Goal: Task Accomplishment & Management: Manage account settings

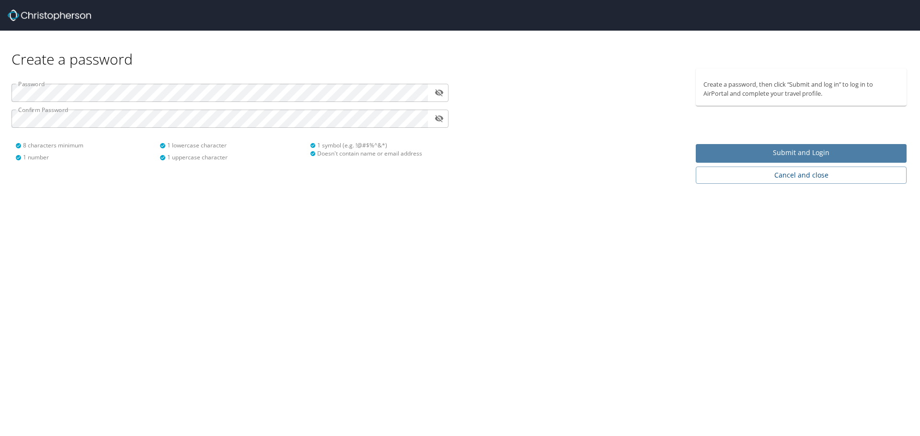
click at [765, 158] on span "Submit and Login" at bounding box center [800, 153] width 195 height 12
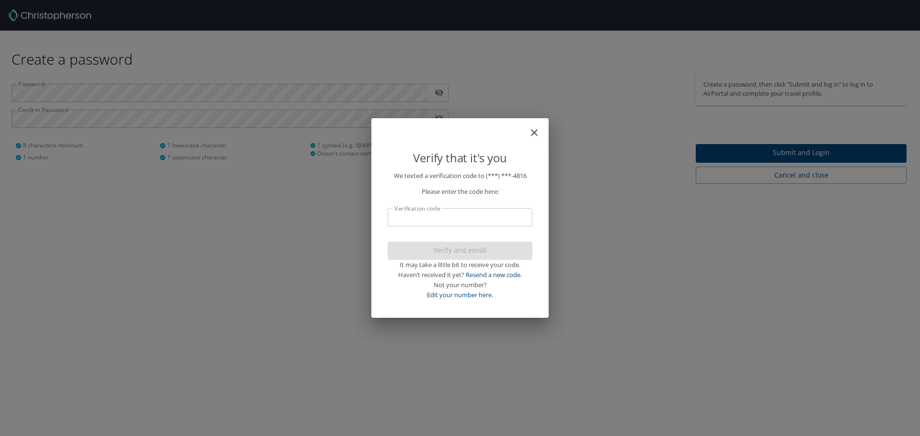
click at [476, 218] on input "Verification code" at bounding box center [460, 217] width 145 height 18
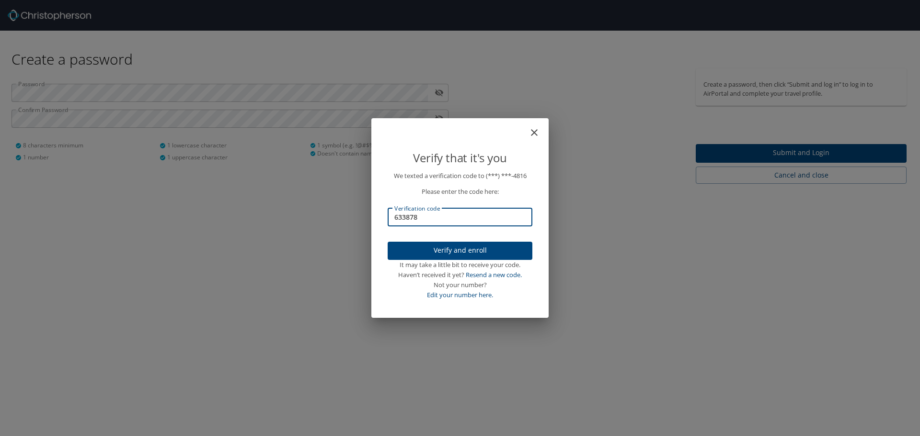
type input "633878"
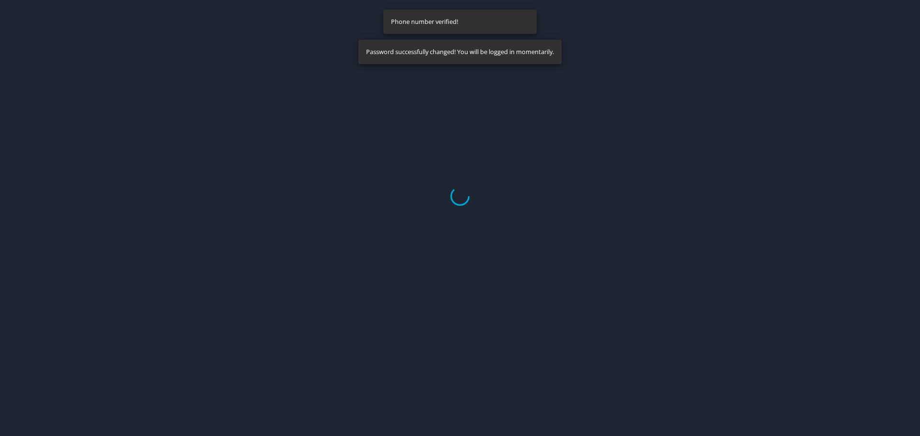
select select "US"
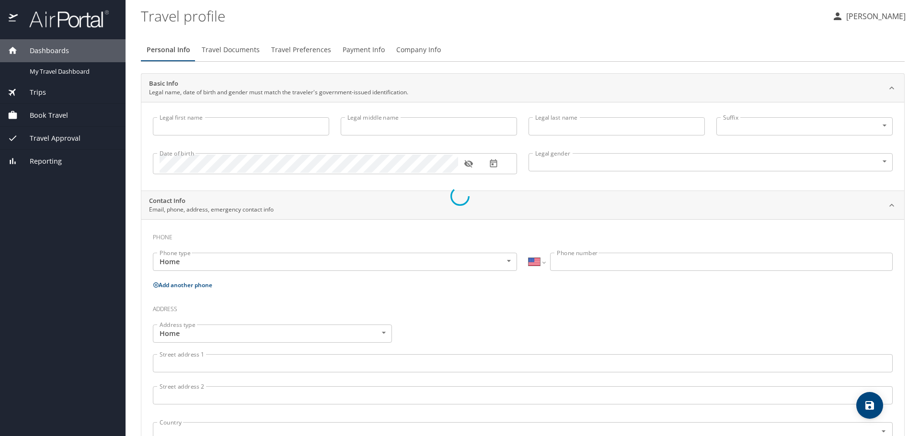
type input "[PERSON_NAME]"
type input "[DEMOGRAPHIC_DATA]"
select select "US"
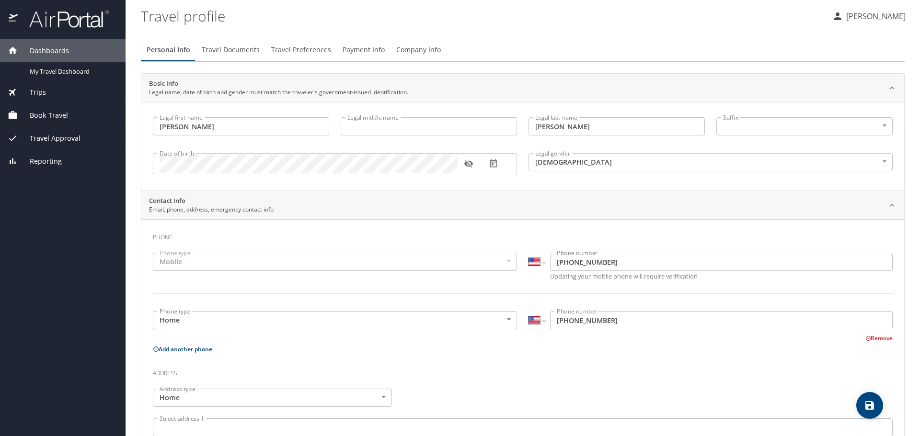
click at [355, 124] on input "Legal middle name" at bounding box center [429, 126] width 176 height 18
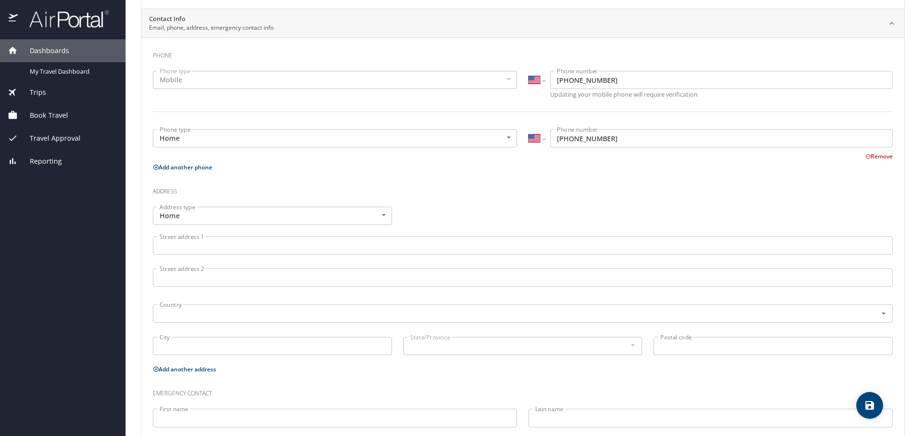
scroll to position [192, 0]
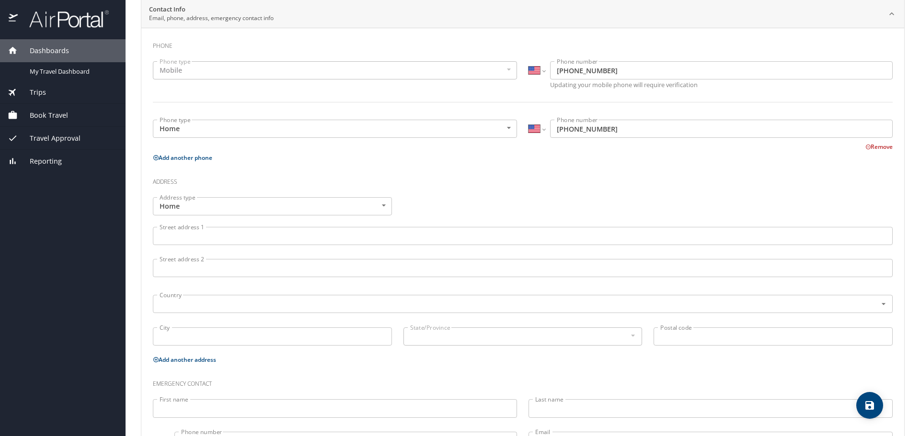
type input "[PERSON_NAME]"
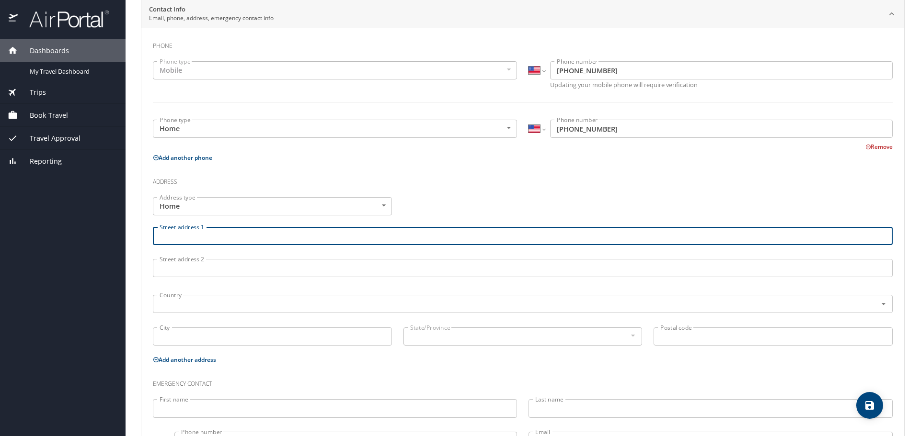
click at [343, 240] on input "Street address 1" at bounding box center [523, 236] width 740 height 18
type input "[STREET_ADDRESS]"
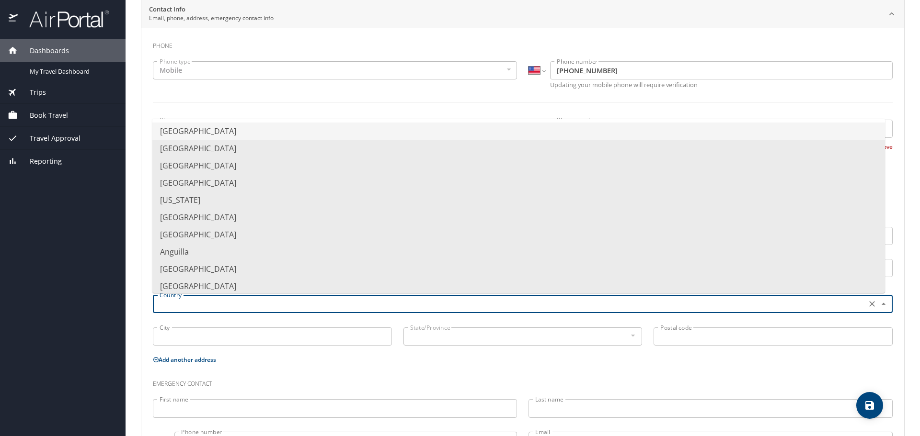
click at [251, 304] on input "text" at bounding box center [509, 304] width 706 height 12
click at [268, 129] on li "[GEOGRAPHIC_DATA]" at bounding box center [518, 131] width 732 height 17
type input "[GEOGRAPHIC_DATA]"
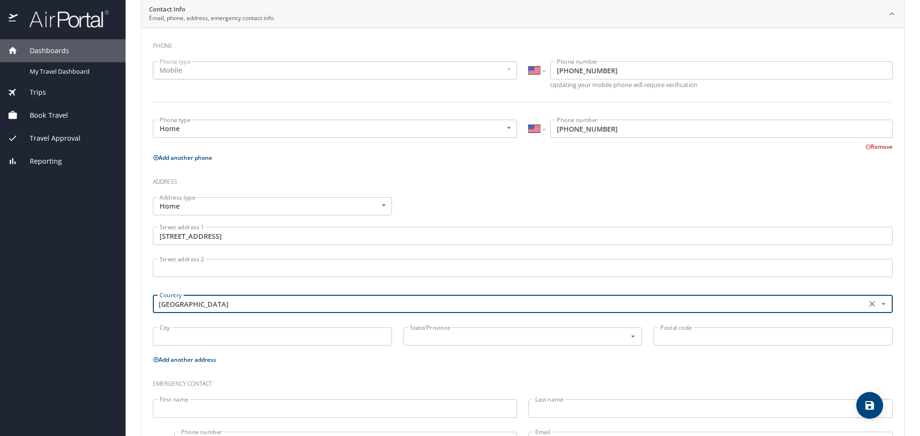
click at [201, 335] on input "City" at bounding box center [272, 337] width 239 height 18
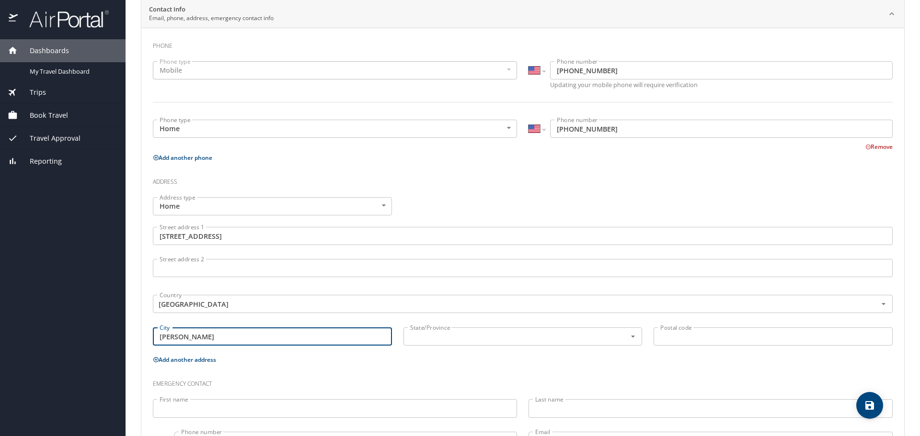
type input "[PERSON_NAME]"
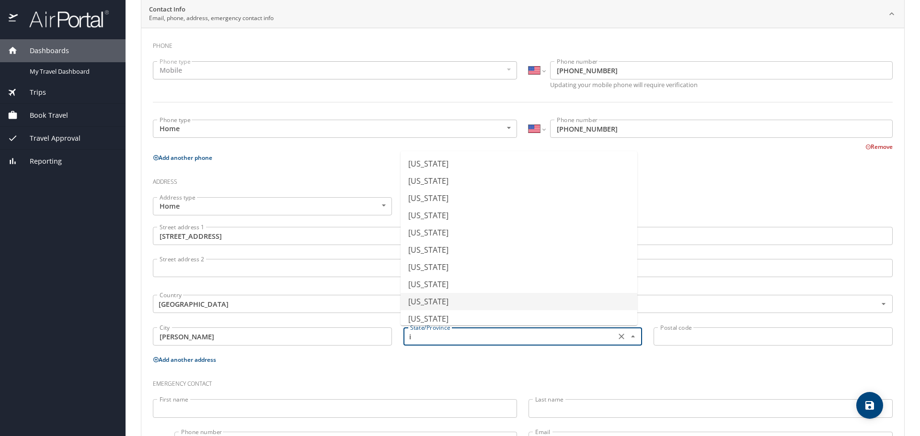
click at [403, 297] on li "[US_STATE]" at bounding box center [518, 301] width 237 height 17
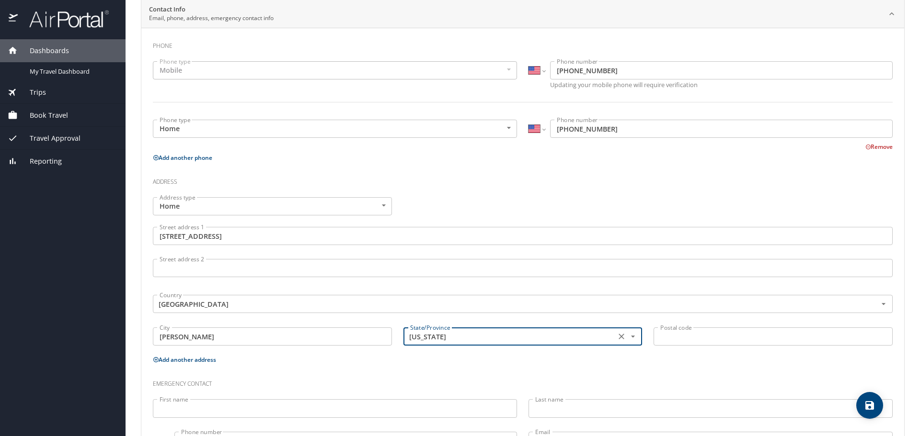
type input "[US_STATE]"
click at [742, 331] on input "Postal code" at bounding box center [772, 337] width 239 height 18
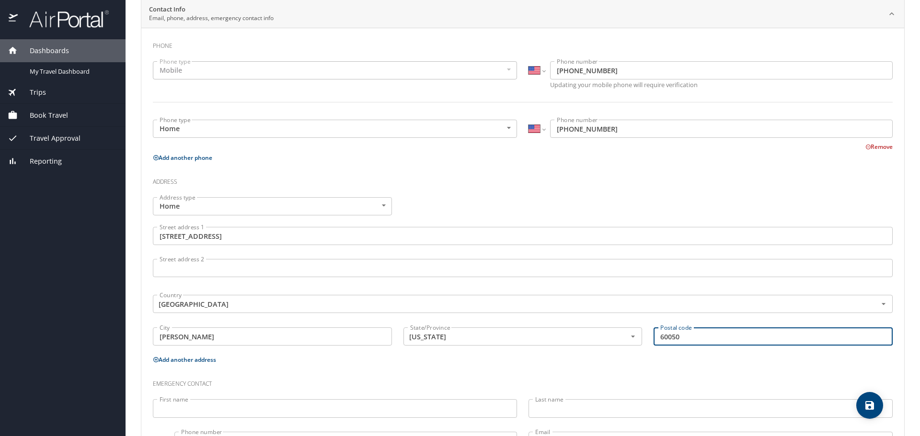
type input "60050"
click at [405, 365] on p "Add another address" at bounding box center [523, 360] width 740 height 12
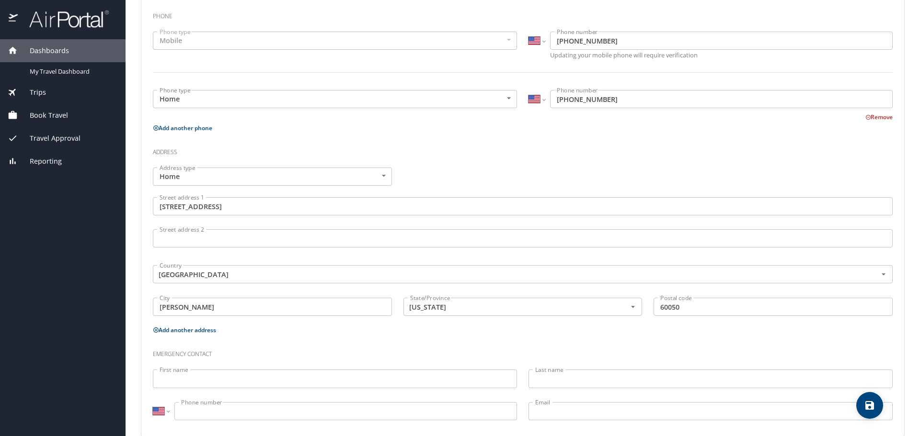
scroll to position [237, 0]
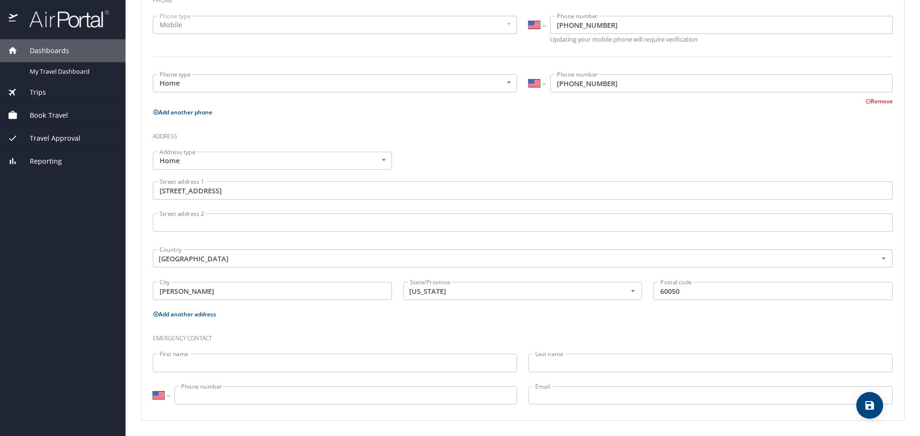
click at [379, 359] on input "First name" at bounding box center [335, 363] width 364 height 18
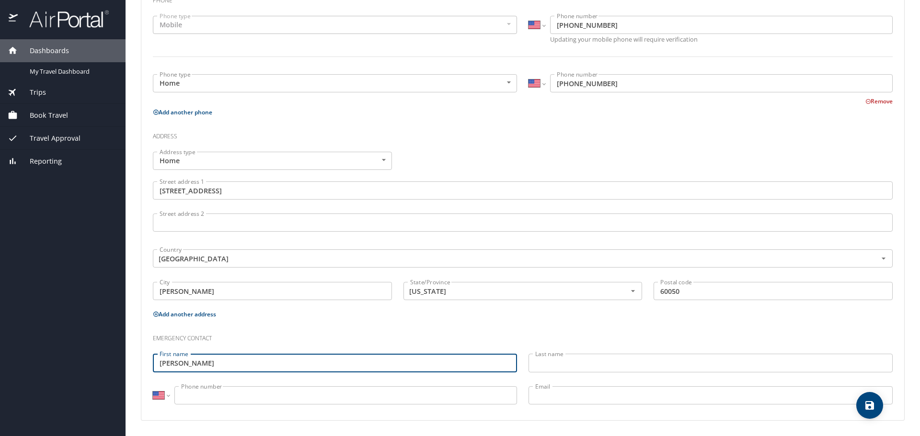
type input "[PERSON_NAME]"
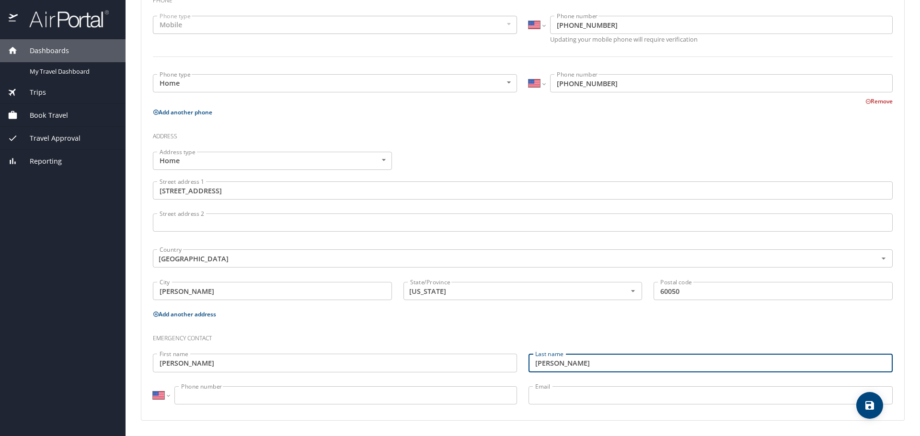
type input "[PERSON_NAME]"
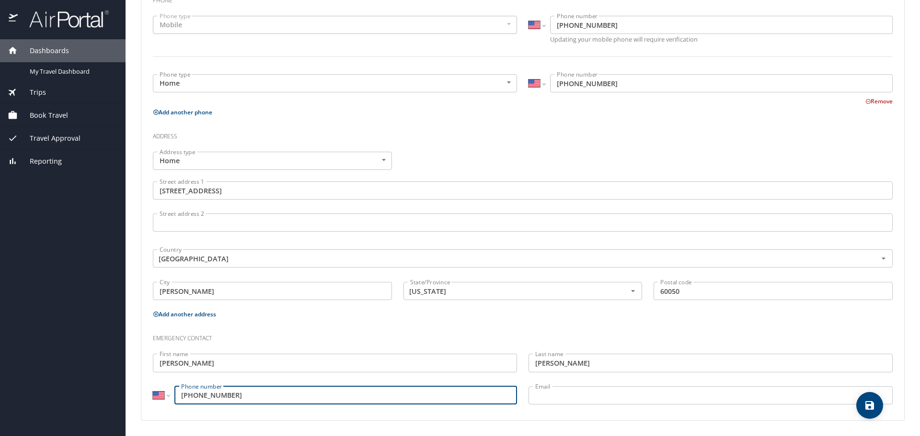
type input "[PHONE_NUMBER]"
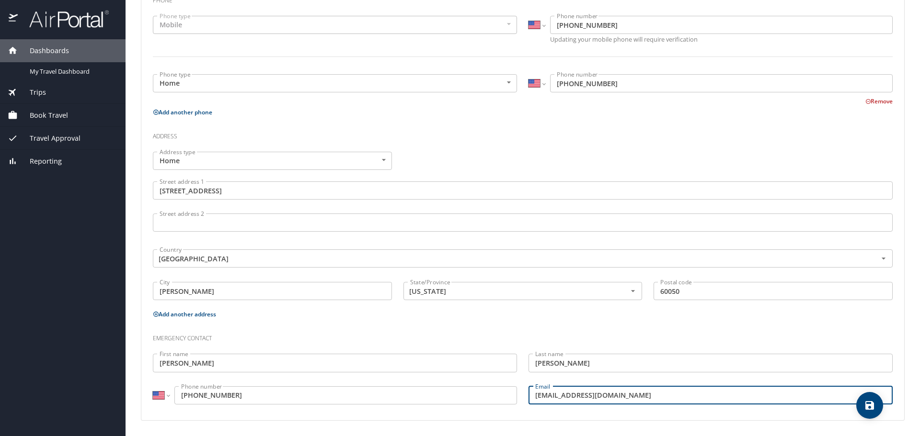
type input "[EMAIL_ADDRESS][DOMAIN_NAME]"
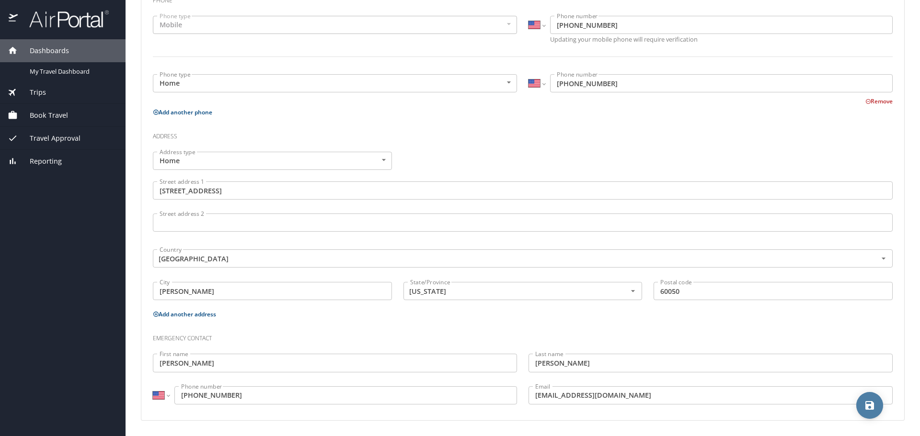
click at [871, 414] on button "save" at bounding box center [869, 405] width 27 height 27
select select "US"
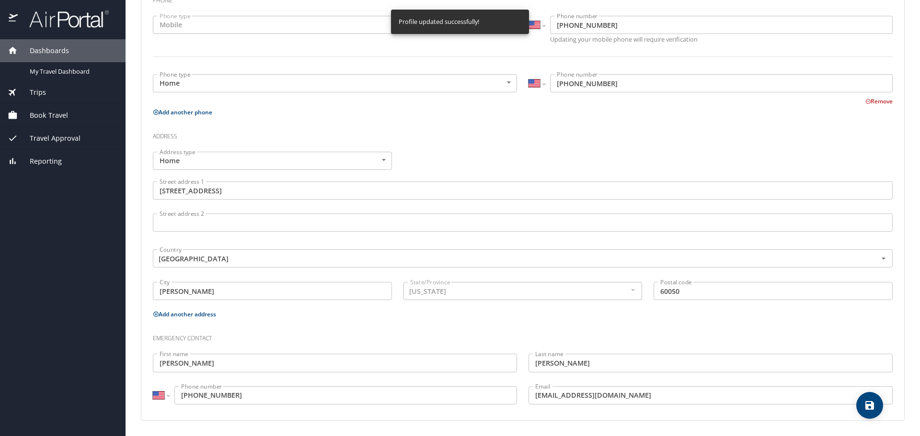
select select "US"
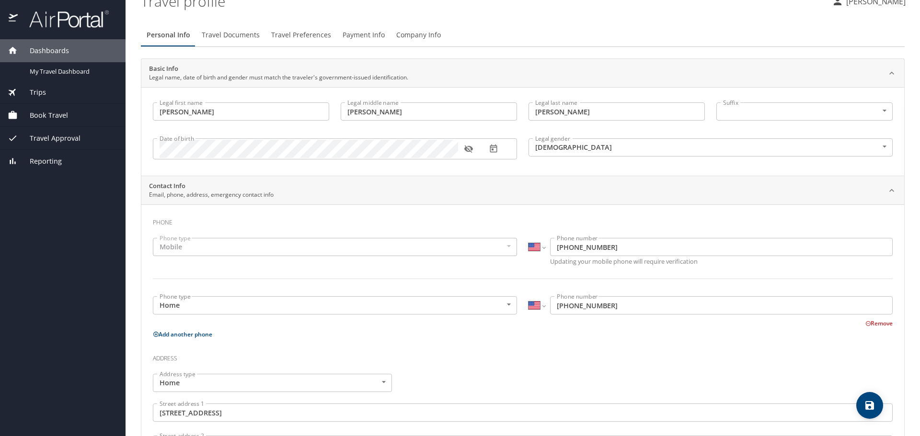
scroll to position [0, 0]
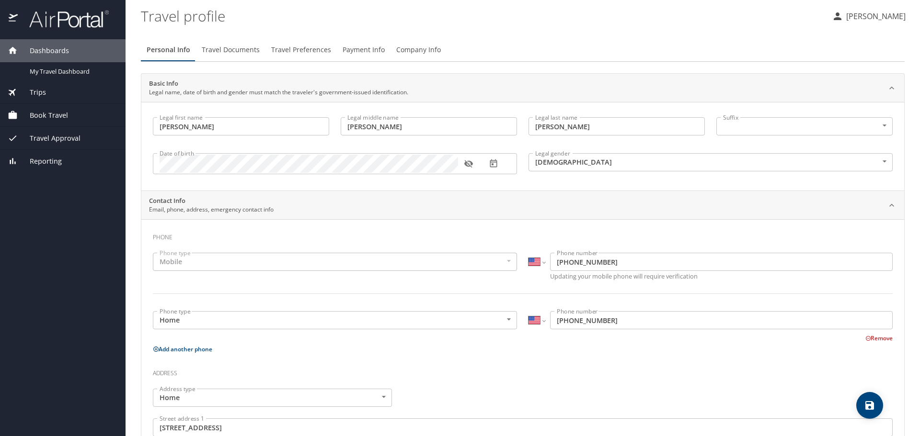
click at [228, 48] on span "Travel Documents" at bounding box center [231, 50] width 58 height 12
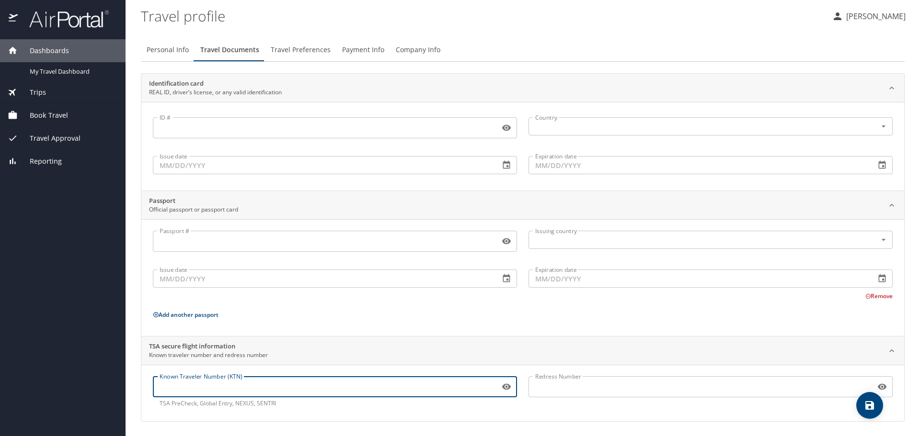
click at [249, 388] on input "Known Traveler Number (KTN)" at bounding box center [324, 387] width 343 height 18
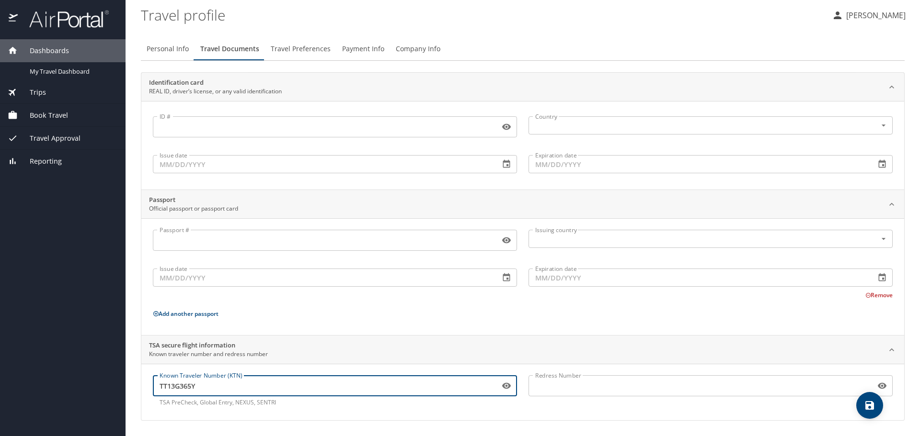
type input "TT13G365Y"
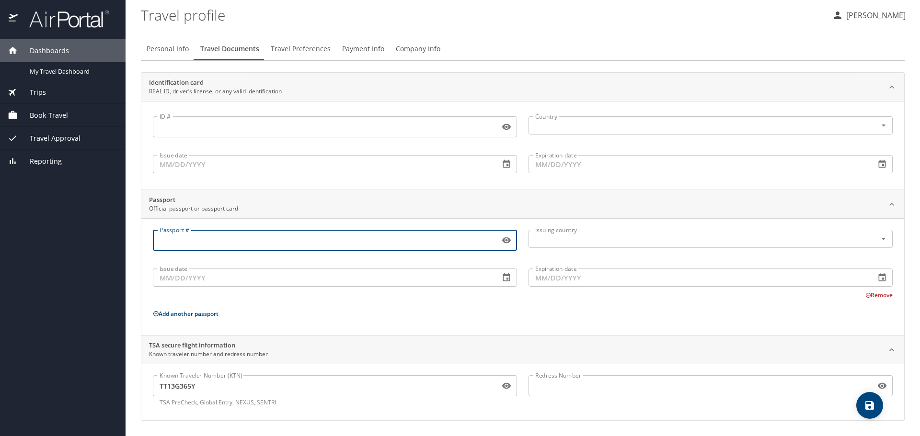
click at [258, 232] on input "Passport #" at bounding box center [324, 240] width 343 height 18
type input "597481913"
click at [593, 243] on input "text" at bounding box center [696, 239] width 330 height 12
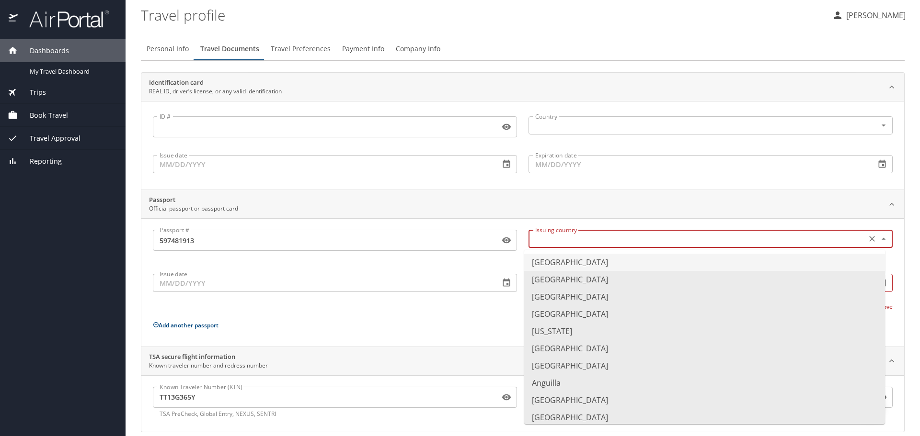
click at [555, 262] on li "[GEOGRAPHIC_DATA]" at bounding box center [704, 262] width 361 height 17
type input "[GEOGRAPHIC_DATA]"
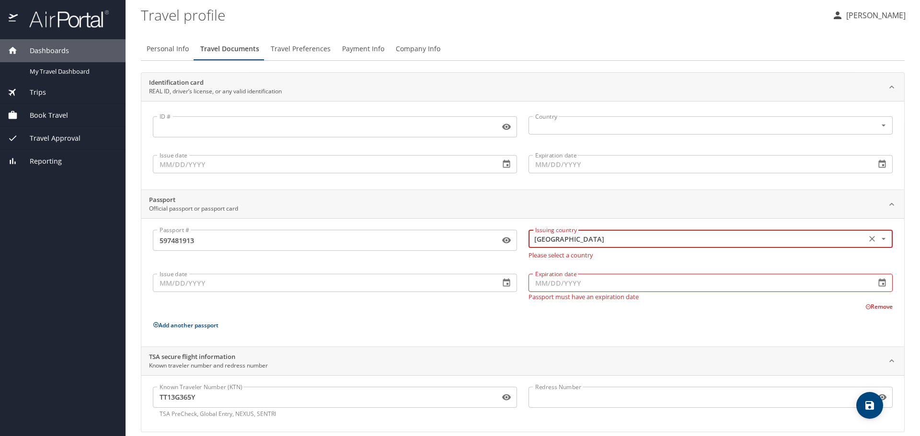
click at [276, 280] on input "Issue date" at bounding box center [322, 283] width 339 height 18
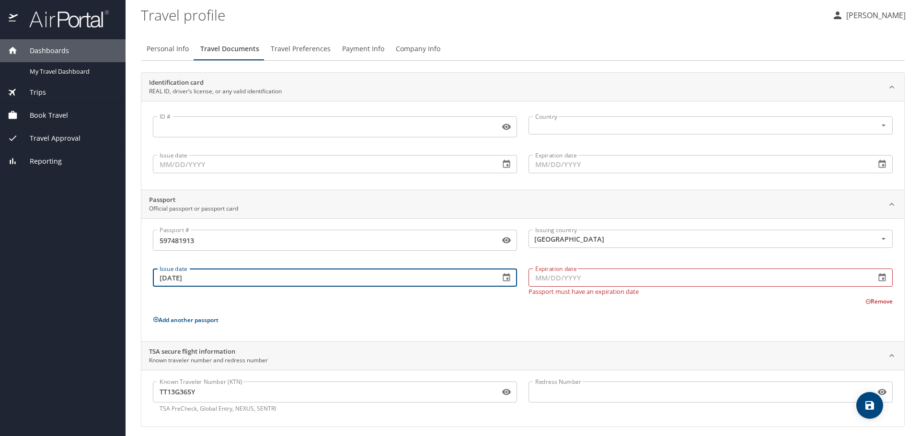
type input "[DATE]"
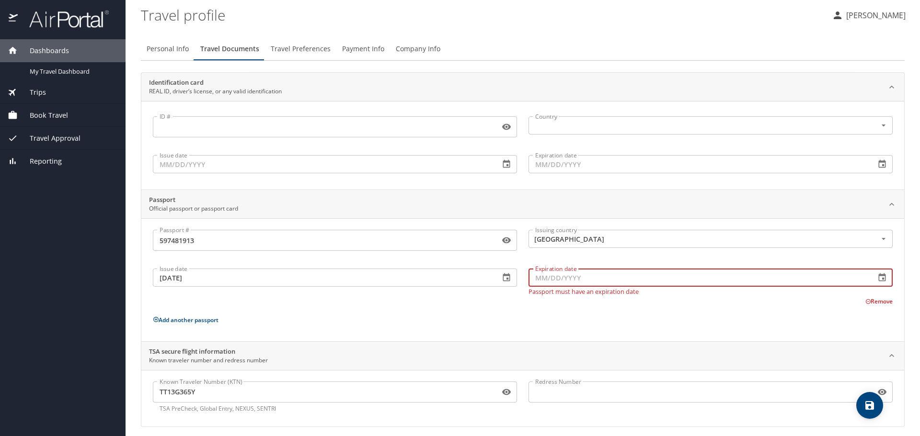
click at [559, 274] on input "Expiration date" at bounding box center [697, 278] width 339 height 18
type input "[DATE]"
click at [488, 308] on div "Passport # [PASSPORT] Passport # Issuing country [GEOGRAPHIC_DATA] Issuing coun…" at bounding box center [523, 282] width 740 height 104
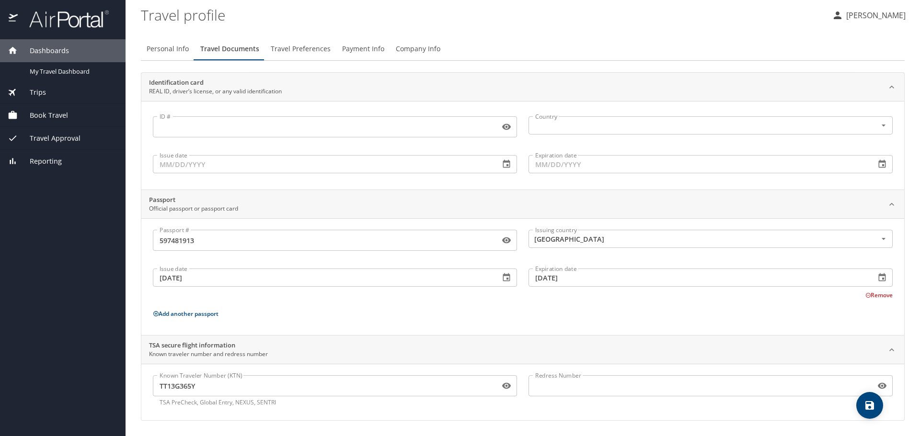
scroll to position [0, 0]
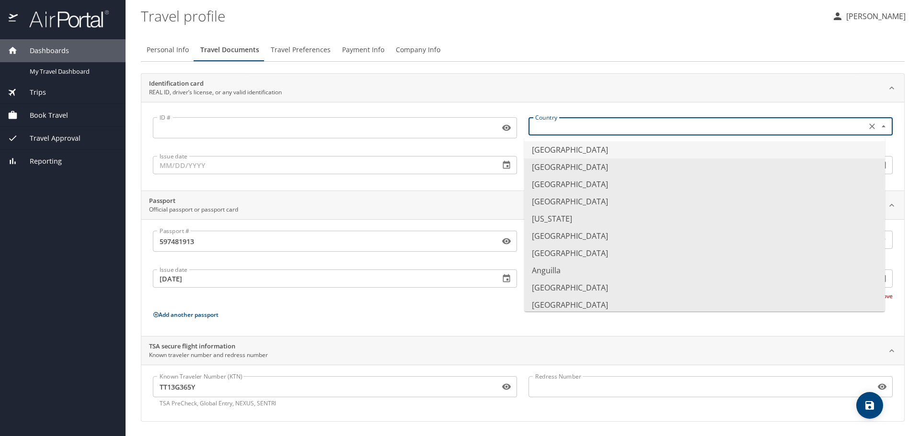
click at [597, 126] on input "text" at bounding box center [696, 126] width 330 height 12
click at [541, 153] on li "[GEOGRAPHIC_DATA]" at bounding box center [704, 149] width 361 height 17
type input "[GEOGRAPHIC_DATA]"
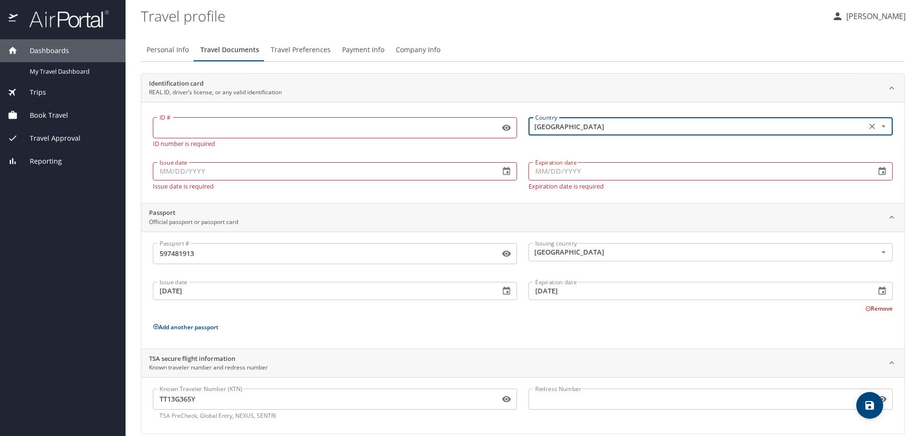
click at [378, 126] on input "ID #" at bounding box center [324, 128] width 343 height 18
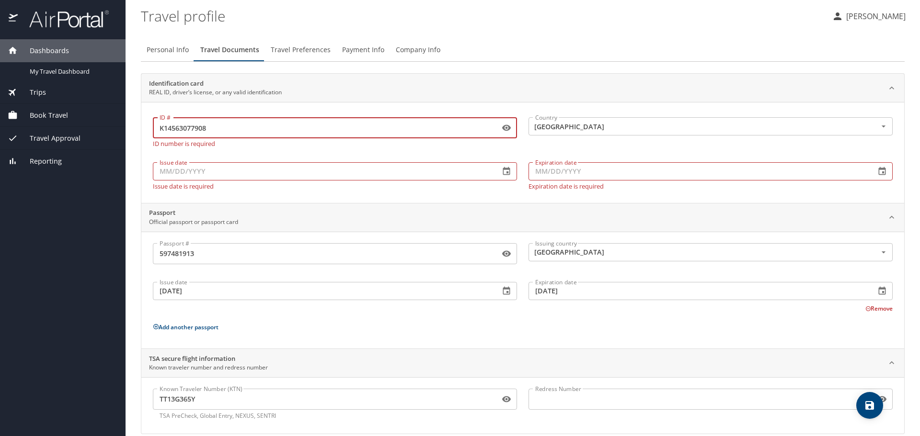
type input "K14563077908"
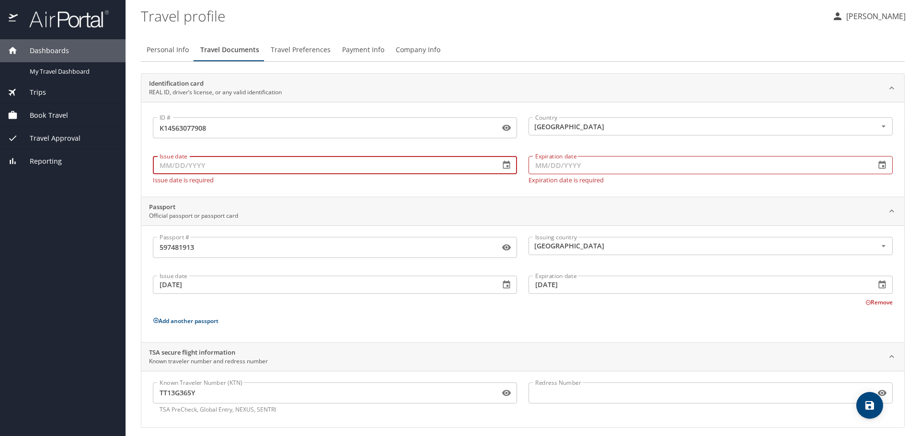
click at [332, 169] on input "Issue date" at bounding box center [322, 165] width 339 height 18
type input "[DATE]"
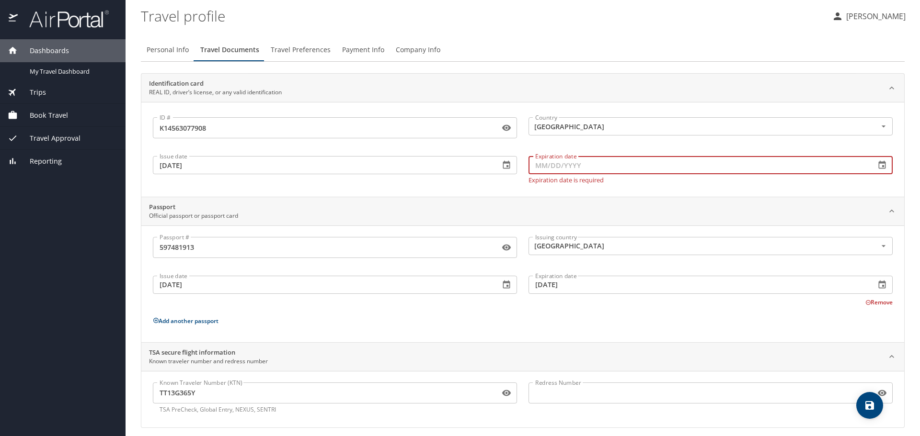
click at [609, 160] on input "Expiration date" at bounding box center [697, 165] width 339 height 18
type input "[DATE]"
click at [451, 191] on div "Identification card REAL ID, driver’s license, or any valid identification ID #…" at bounding box center [523, 250] width 764 height 355
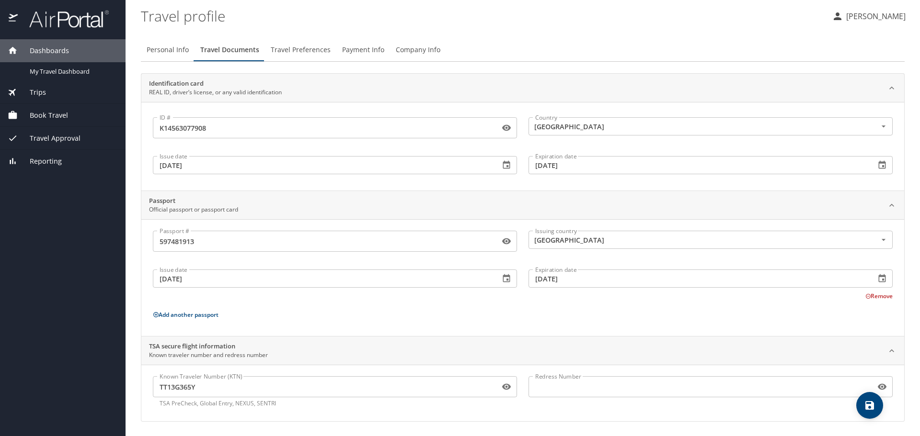
scroll to position [1, 0]
click at [866, 408] on icon "save" at bounding box center [869, 405] width 9 height 9
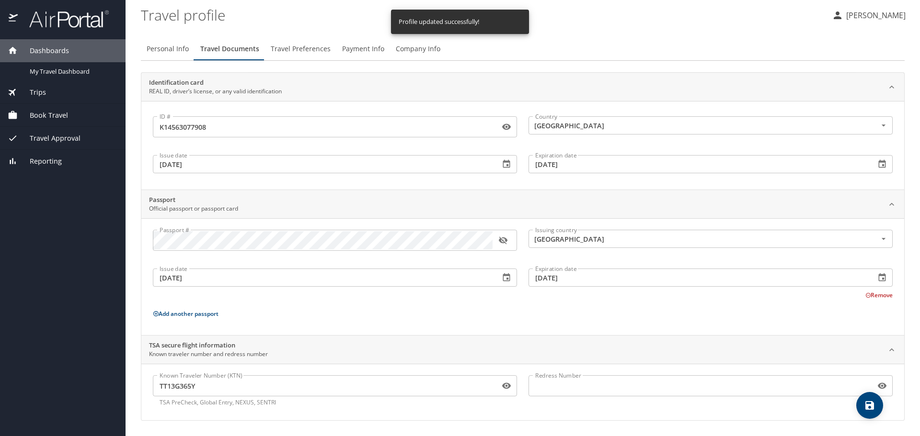
click at [279, 50] on span "Travel Preferences" at bounding box center [301, 49] width 60 height 12
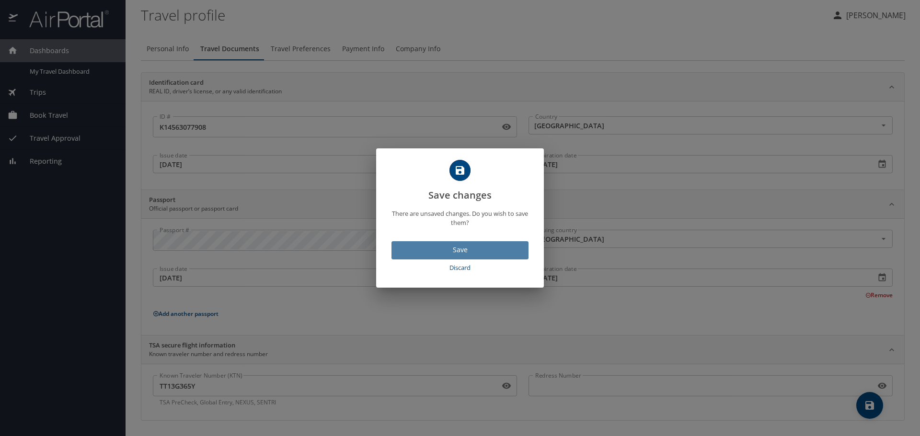
click at [493, 248] on span "Save" at bounding box center [460, 250] width 122 height 12
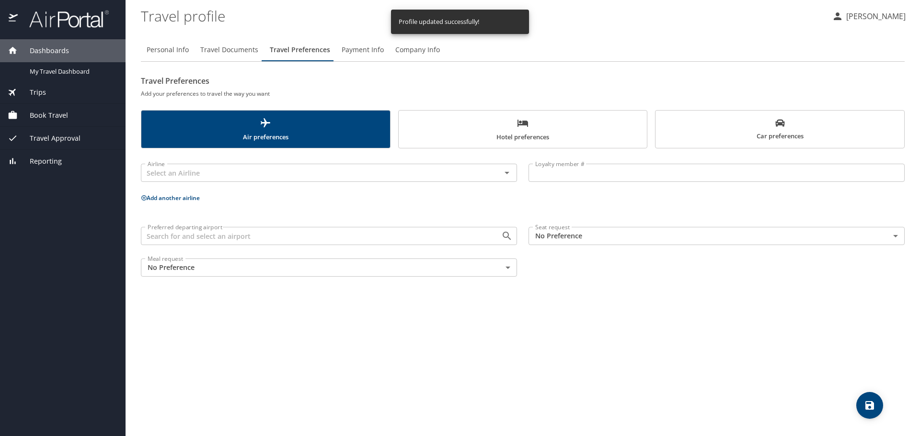
scroll to position [0, 0]
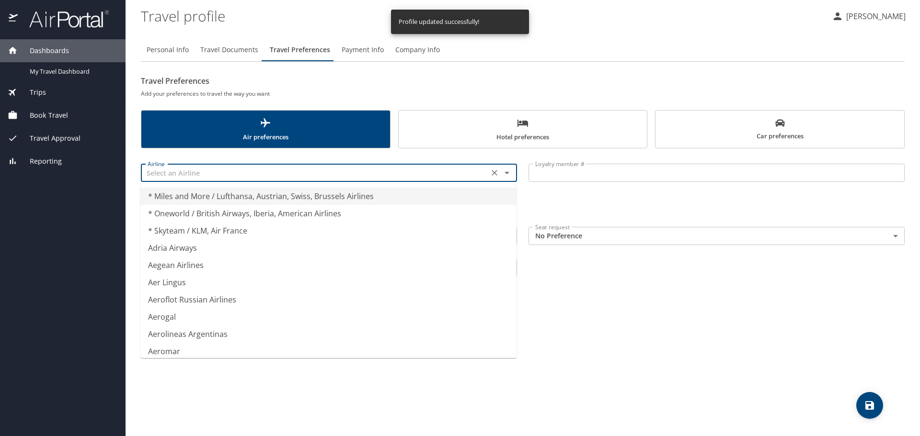
click at [234, 175] on input "text" at bounding box center [315, 173] width 342 height 12
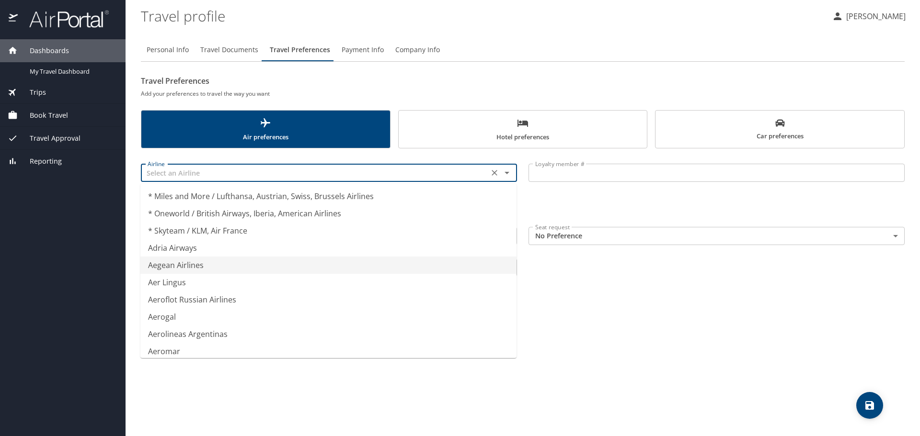
type input "Aegean Airlines"
click at [657, 342] on div "Personal Info Travel Documents Travel Preferences Payment Info Company Info Tra…" at bounding box center [523, 234] width 764 height 406
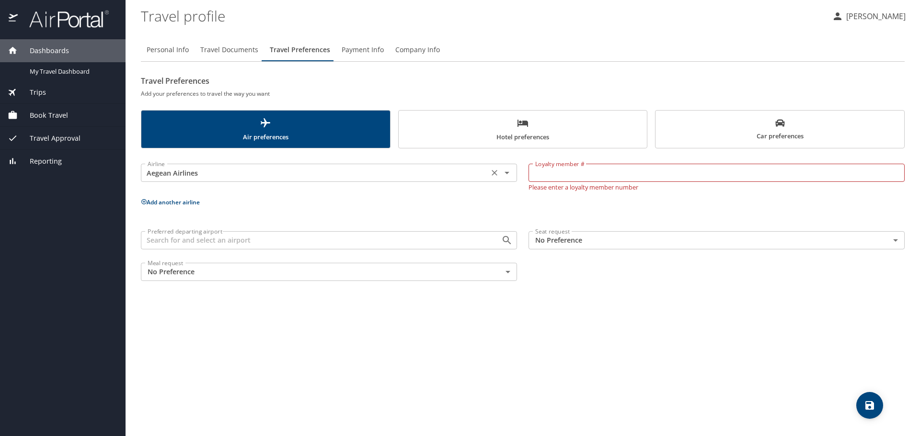
click at [473, 173] on input "Aegean Airlines" at bounding box center [315, 173] width 342 height 12
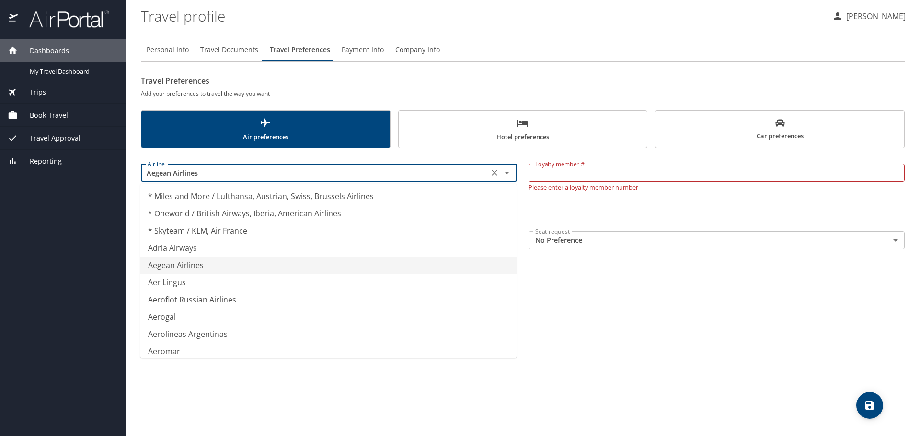
click at [494, 173] on icon "Clear" at bounding box center [494, 173] width 6 height 6
type input "* Miles and More / Lufthansa, Austrian, Swiss, Brussels Airlines"
click at [774, 392] on div "Personal Info Travel Documents Travel Preferences Payment Info Company Info Tra…" at bounding box center [523, 234] width 764 height 406
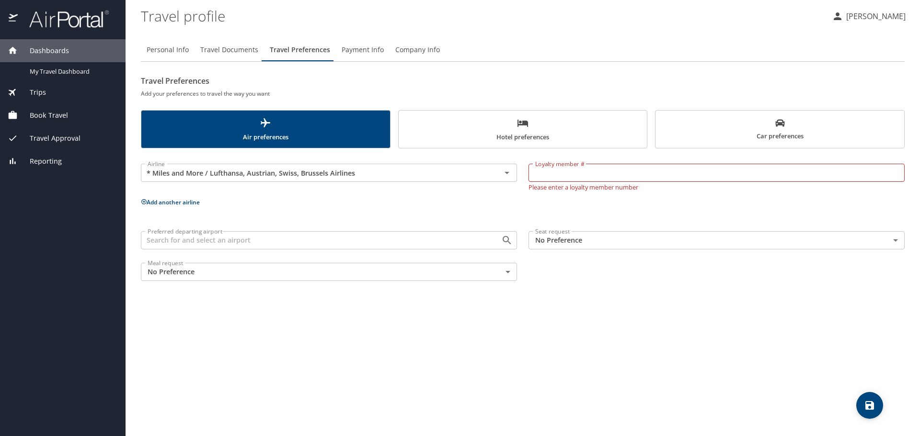
click at [430, 211] on div "Airline * Miles and More / Lufthansa, Austrian, Swiss, Brussels Airlines Airlin…" at bounding box center [523, 220] width 764 height 133
click at [447, 179] on input "* Miles and More / Lufthansa, Austrian, Swiss, Brussels Airlines" at bounding box center [315, 173] width 342 height 12
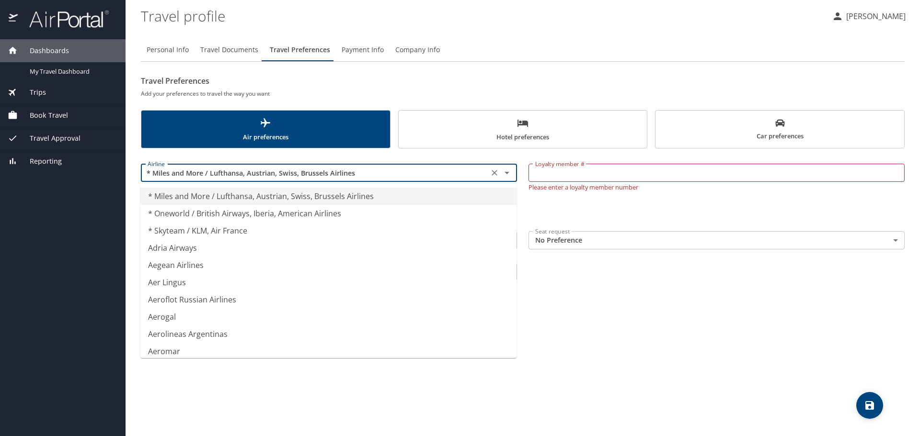
click at [495, 175] on icon "Clear" at bounding box center [495, 173] width 10 height 10
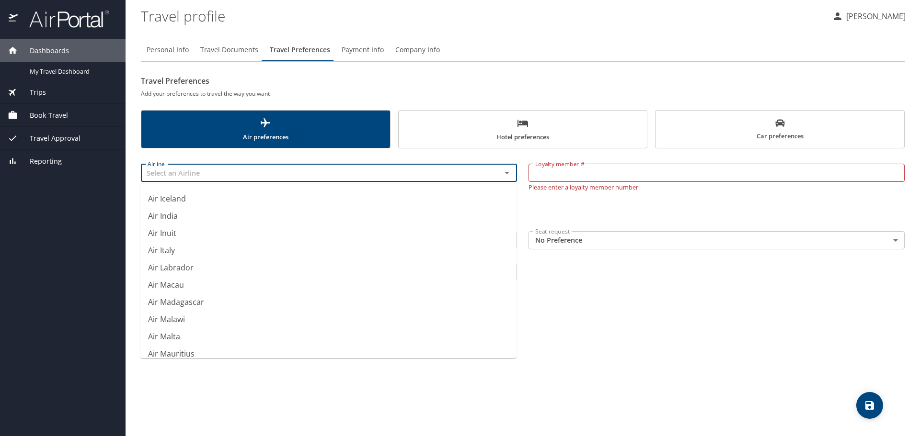
scroll to position [671, 0]
type input "Air Greenland"
click at [442, 156] on div "Airline Air Greenland Airline" at bounding box center [329, 175] width 388 height 42
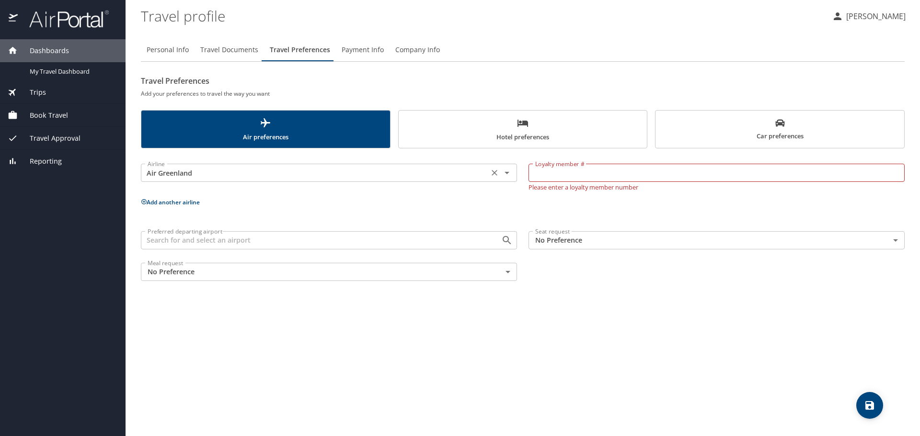
click at [428, 172] on input "Air Greenland" at bounding box center [315, 173] width 342 height 12
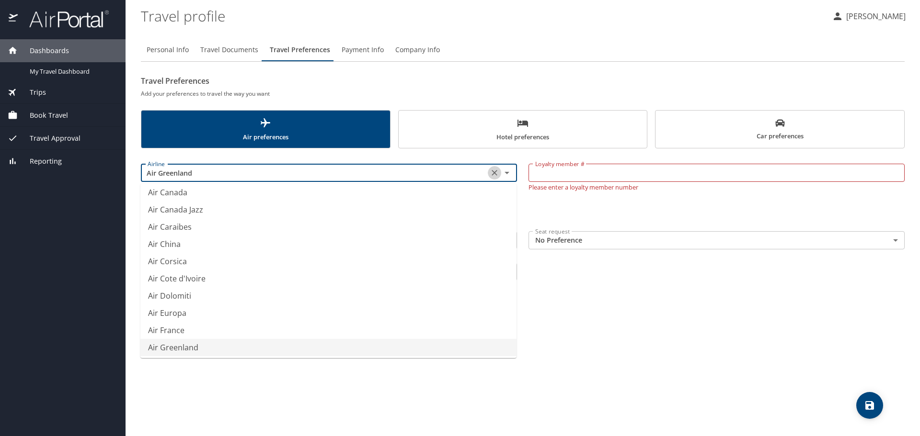
click at [491, 174] on icon "Clear" at bounding box center [495, 173] width 10 height 10
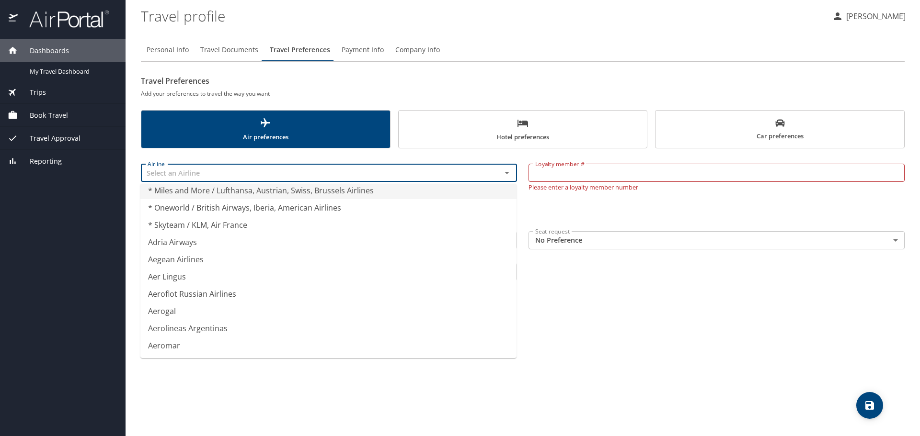
type input "* Miles and More / Lufthansa, Austrian, Swiss, Brussels Airlines"
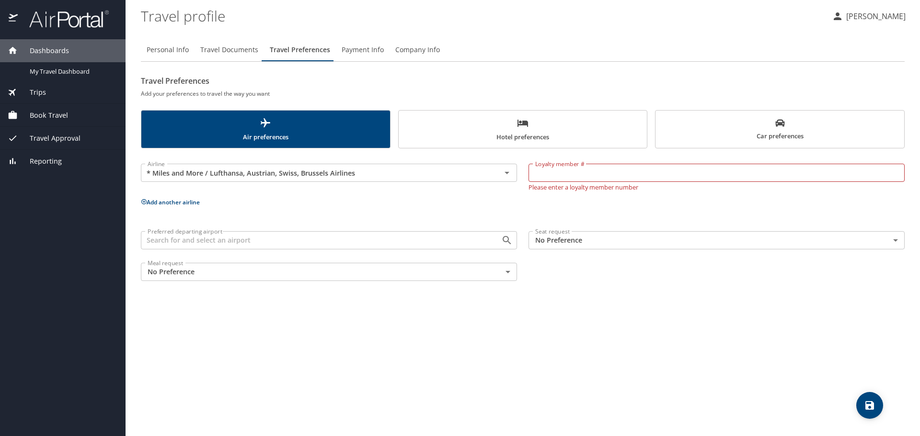
click at [566, 50] on div "Personal Info Travel Documents Travel Preferences Payment Info Company Info" at bounding box center [523, 49] width 764 height 23
click at [496, 173] on icon "Clear" at bounding box center [495, 173] width 10 height 10
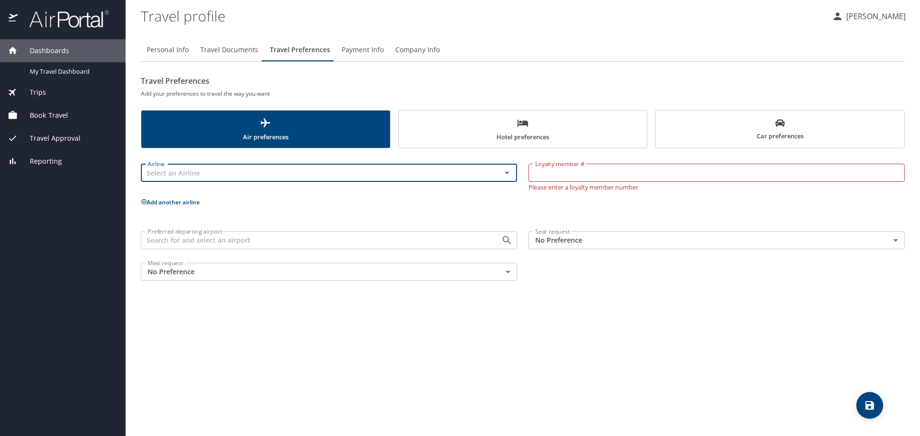
click at [431, 48] on span "Company Info" at bounding box center [417, 50] width 45 height 12
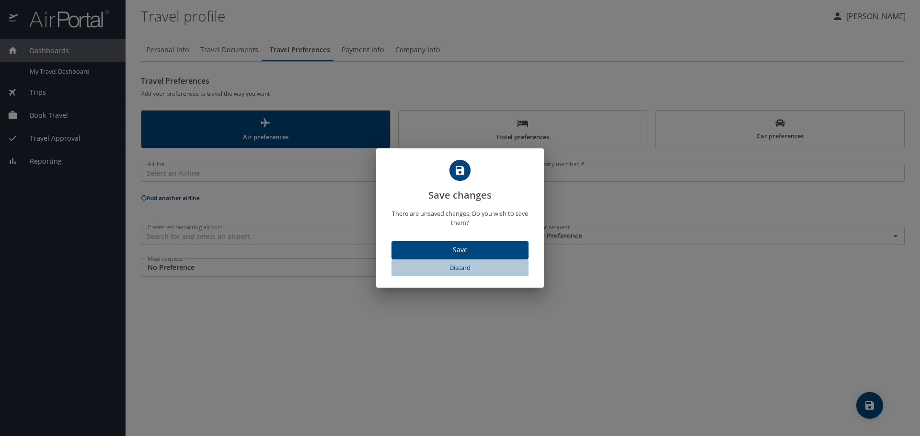
click at [469, 267] on span "Discard" at bounding box center [459, 267] width 129 height 11
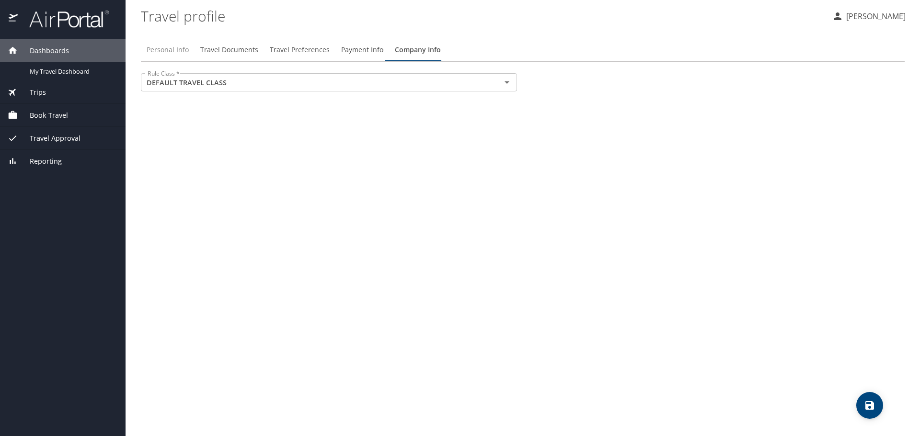
click at [169, 50] on span "Personal Info" at bounding box center [168, 50] width 42 height 12
select select "US"
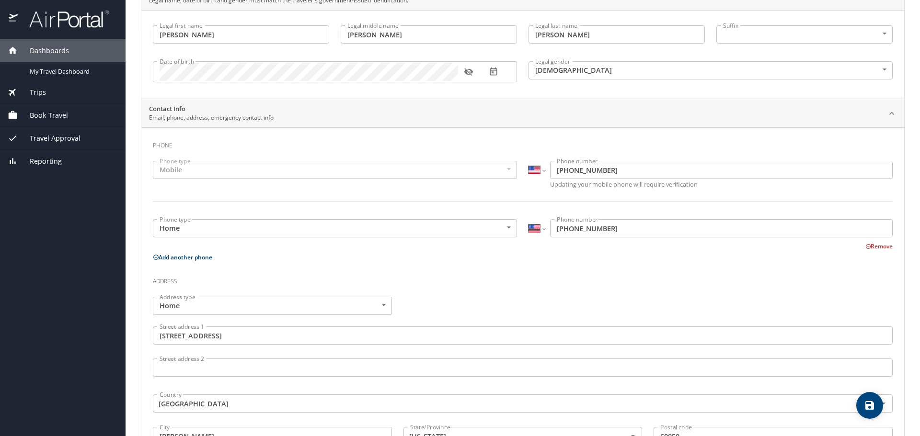
scroll to position [96, 0]
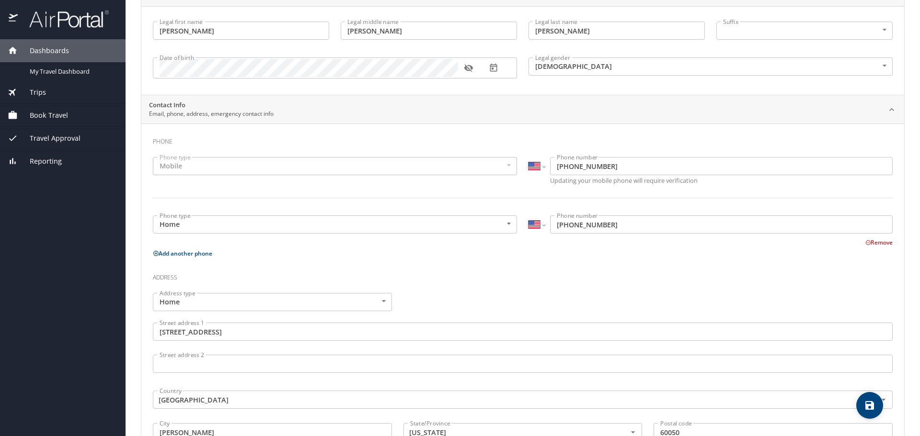
click at [466, 69] on icon "button" at bounding box center [468, 69] width 9 height 8
click at [37, 95] on span "Trips" at bounding box center [32, 92] width 28 height 11
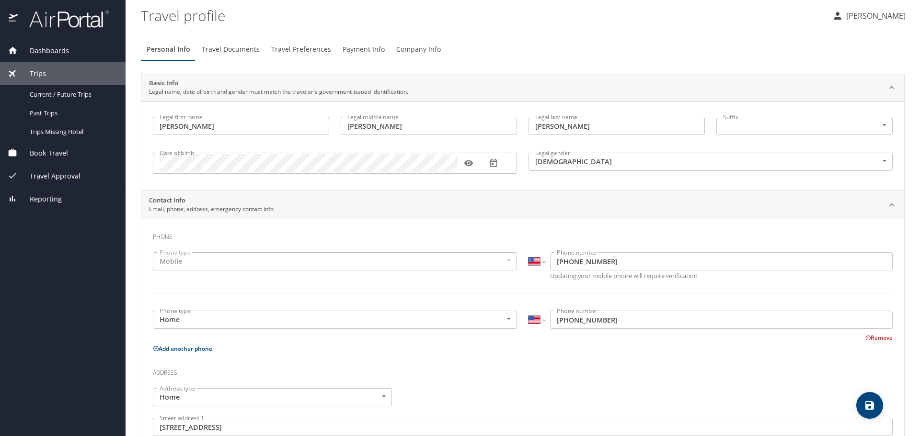
scroll to position [0, 0]
click at [303, 46] on span "Travel Preferences" at bounding box center [301, 50] width 60 height 12
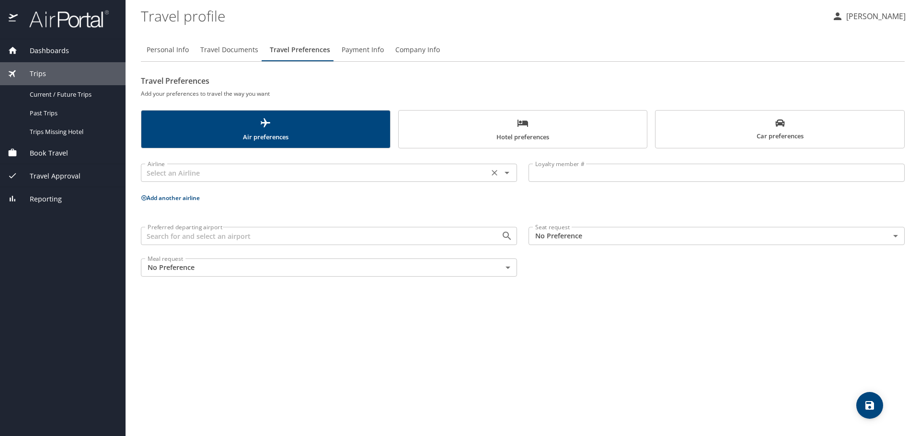
click at [318, 170] on input "text" at bounding box center [315, 173] width 342 height 12
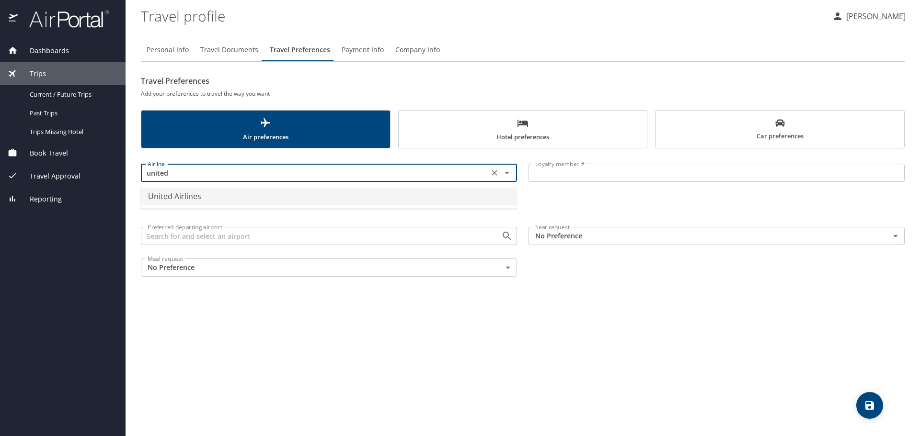
click at [311, 198] on li "United Airlines" at bounding box center [328, 196] width 376 height 17
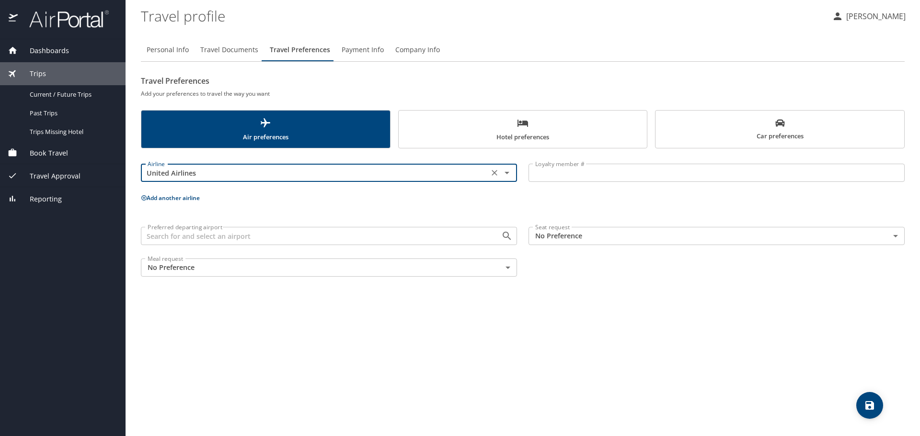
type input "United Airlines"
click at [627, 172] on input "Loyalty member #" at bounding box center [716, 173] width 376 height 18
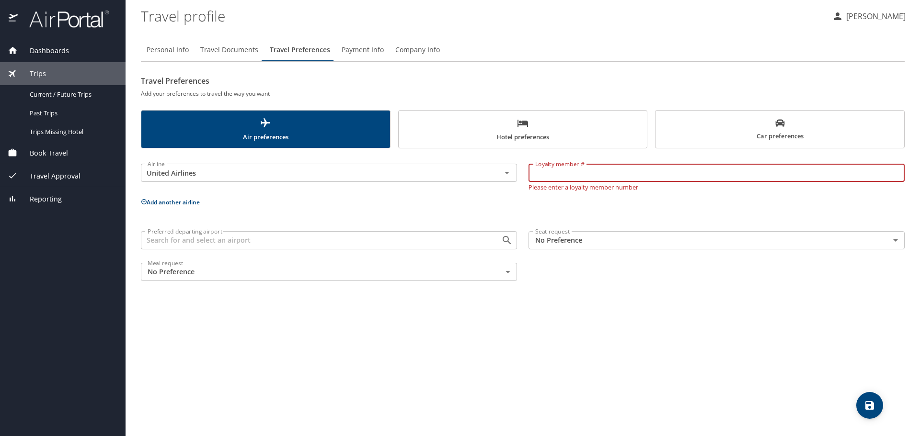
paste input "CJL62718"
type input "CJL62718"
click at [173, 204] on p "Add another airline" at bounding box center [523, 202] width 764 height 12
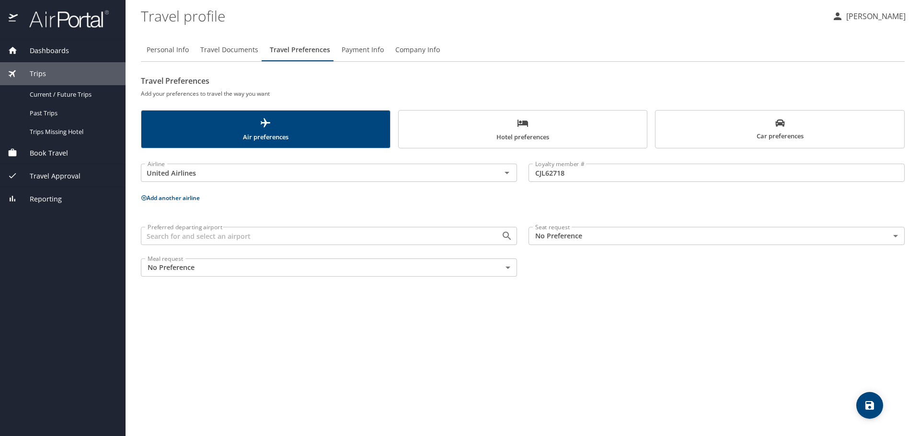
click at [171, 199] on button "Add another airline" at bounding box center [170, 198] width 59 height 8
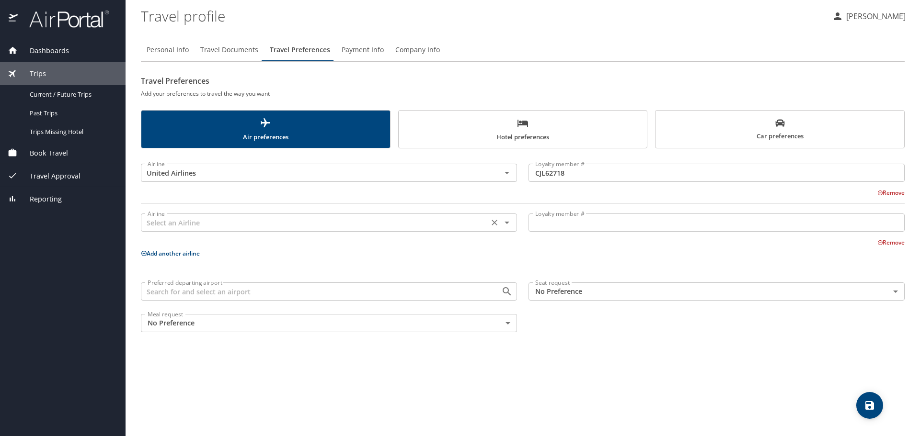
click at [186, 223] on input "text" at bounding box center [315, 223] width 342 height 12
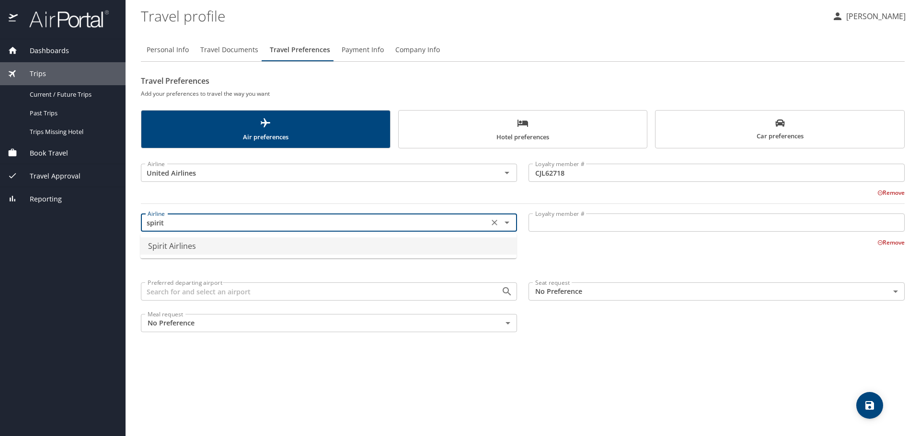
click at [205, 251] on li "Spirit Airlines" at bounding box center [328, 246] width 376 height 17
type input "Spirit Airlines"
click at [588, 222] on input "Loyalty member #" at bounding box center [716, 223] width 376 height 18
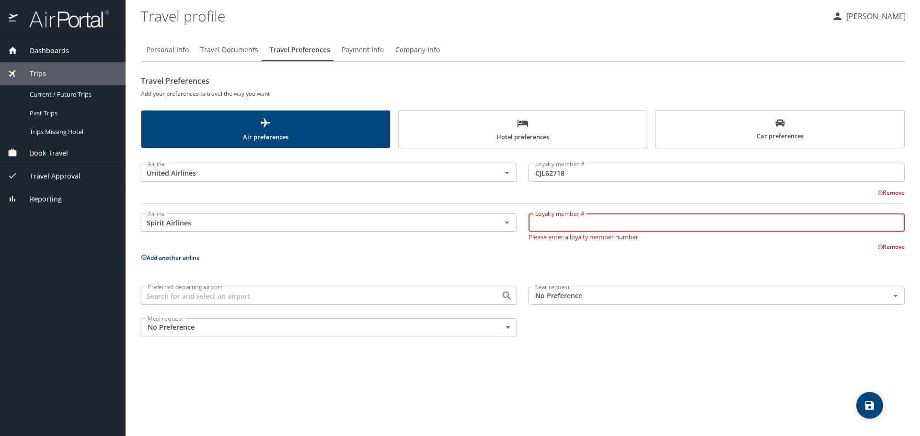
paste input "1008543821"
type input "1008543821"
click at [193, 259] on p "Add another airline" at bounding box center [523, 258] width 764 height 12
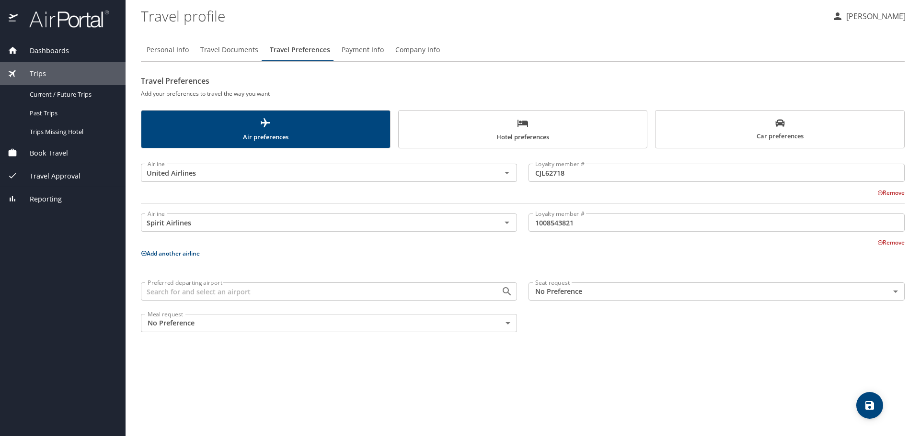
click at [193, 256] on button "Add another airline" at bounding box center [170, 254] width 59 height 8
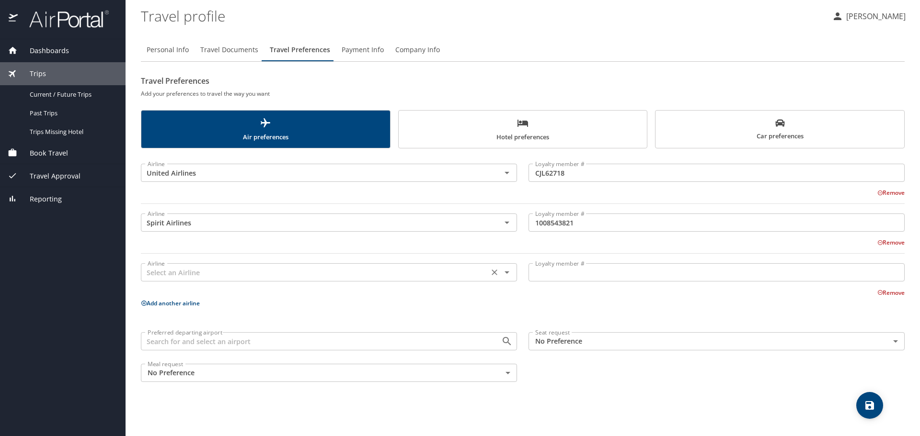
click at [240, 277] on input "text" at bounding box center [315, 272] width 342 height 12
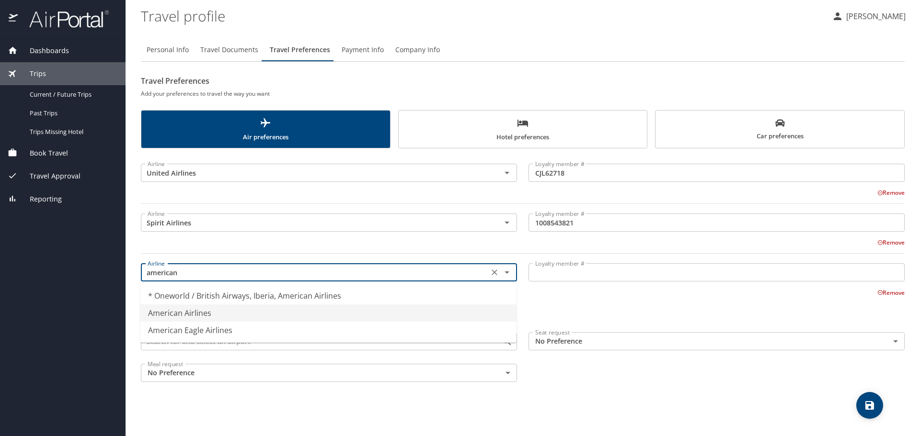
click at [244, 313] on li "American Airlines" at bounding box center [328, 313] width 376 height 17
type input "American Airlines"
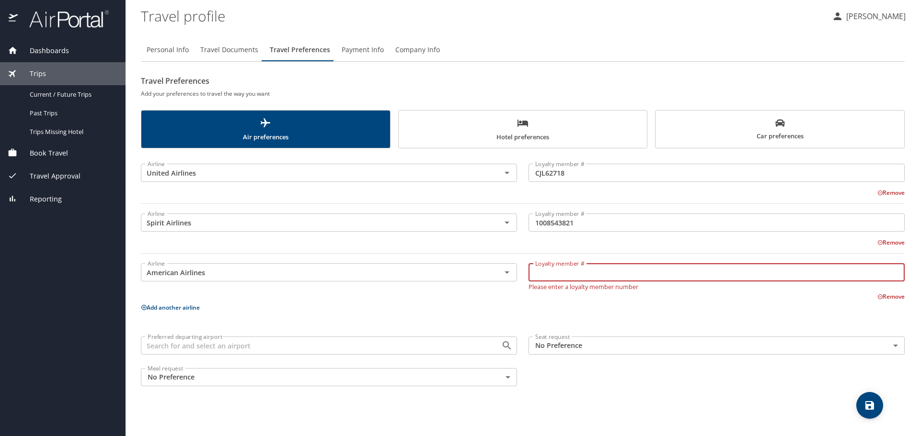
click at [548, 274] on input "Loyalty member #" at bounding box center [716, 272] width 376 height 18
paste input "MU850B4"
type input "MU850B4"
click at [467, 305] on p "Add another airline" at bounding box center [523, 308] width 764 height 12
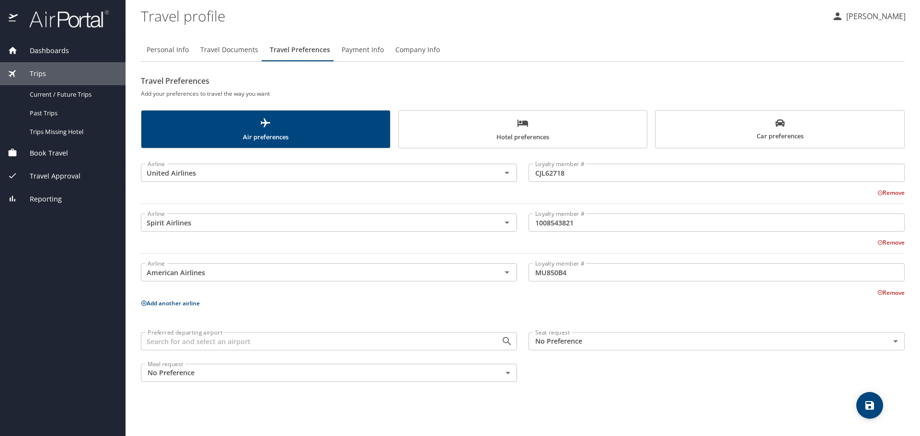
click at [865, 406] on icon "save" at bounding box center [869, 405] width 11 height 11
click at [478, 134] on span "Hotel preferences" at bounding box center [522, 129] width 237 height 25
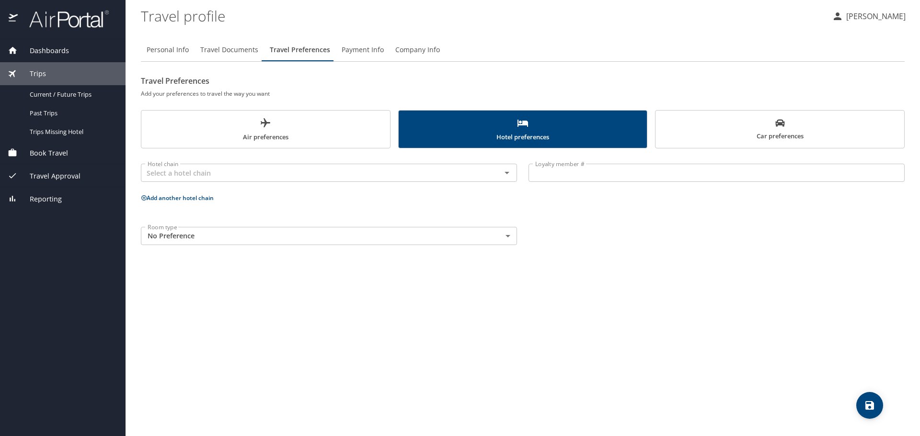
click at [471, 78] on h2 "Travel Preferences" at bounding box center [523, 80] width 764 height 15
